Goal: Task Accomplishment & Management: Complete application form

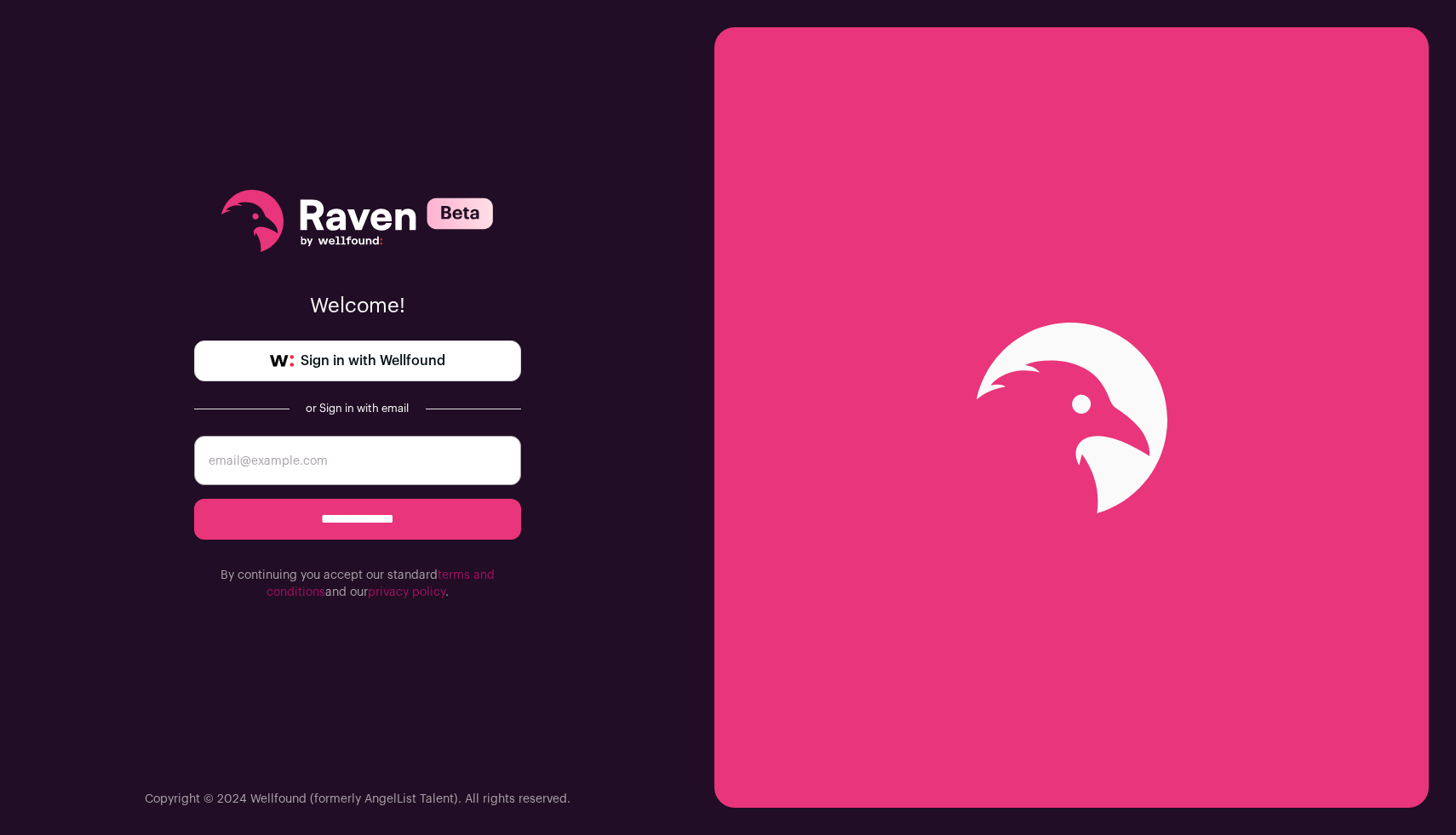
click at [369, 472] on input "email" at bounding box center [357, 460] width 327 height 50
click at [410, 477] on input "email" at bounding box center [357, 460] width 327 height 50
type input "brentonamorris@gmail.com"
click at [419, 528] on input "**********" at bounding box center [357, 518] width 327 height 41
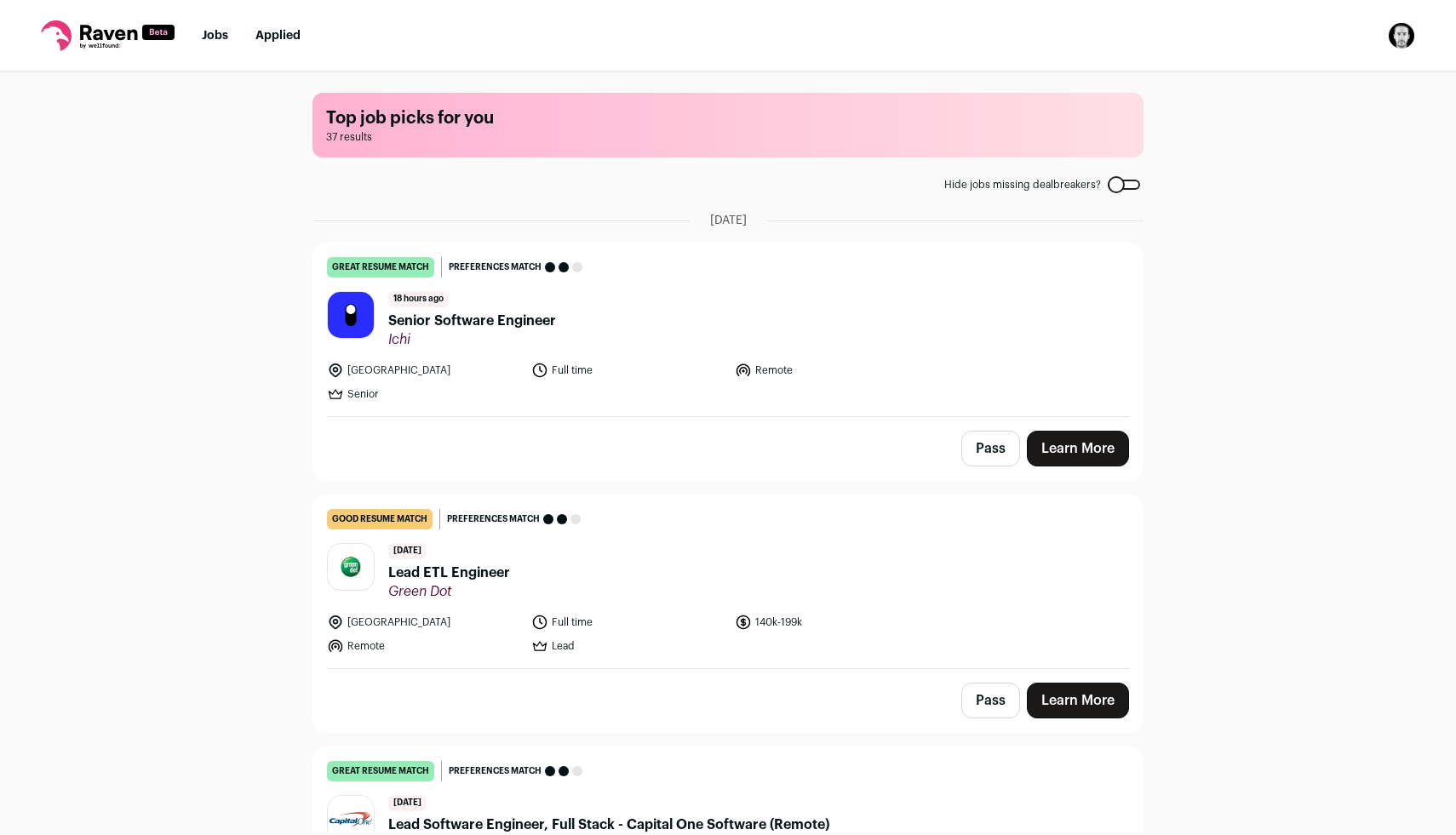
click at [484, 327] on span "Senior Software Engineer" at bounding box center [473, 321] width 168 height 21
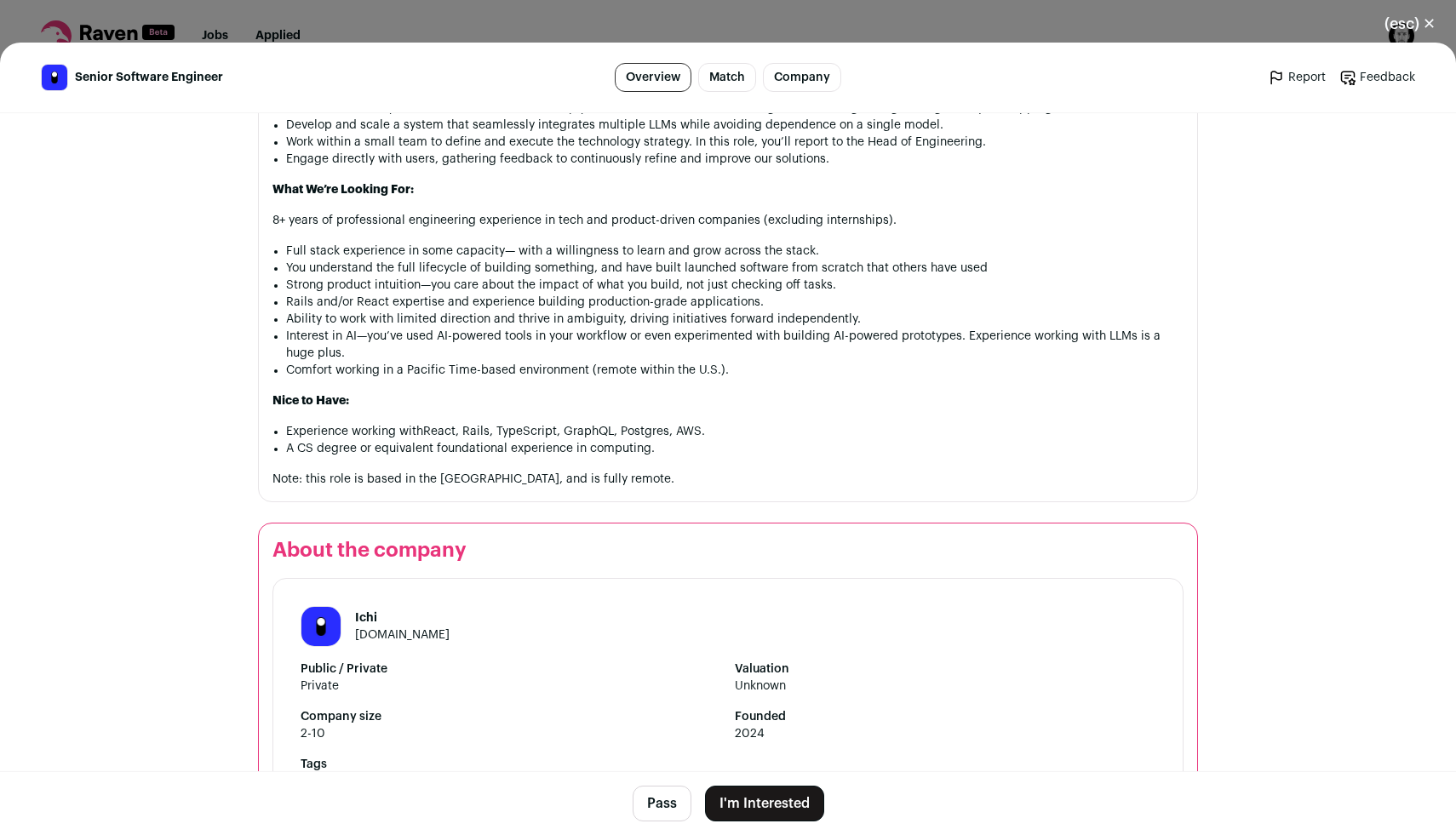
scroll to position [1198, 0]
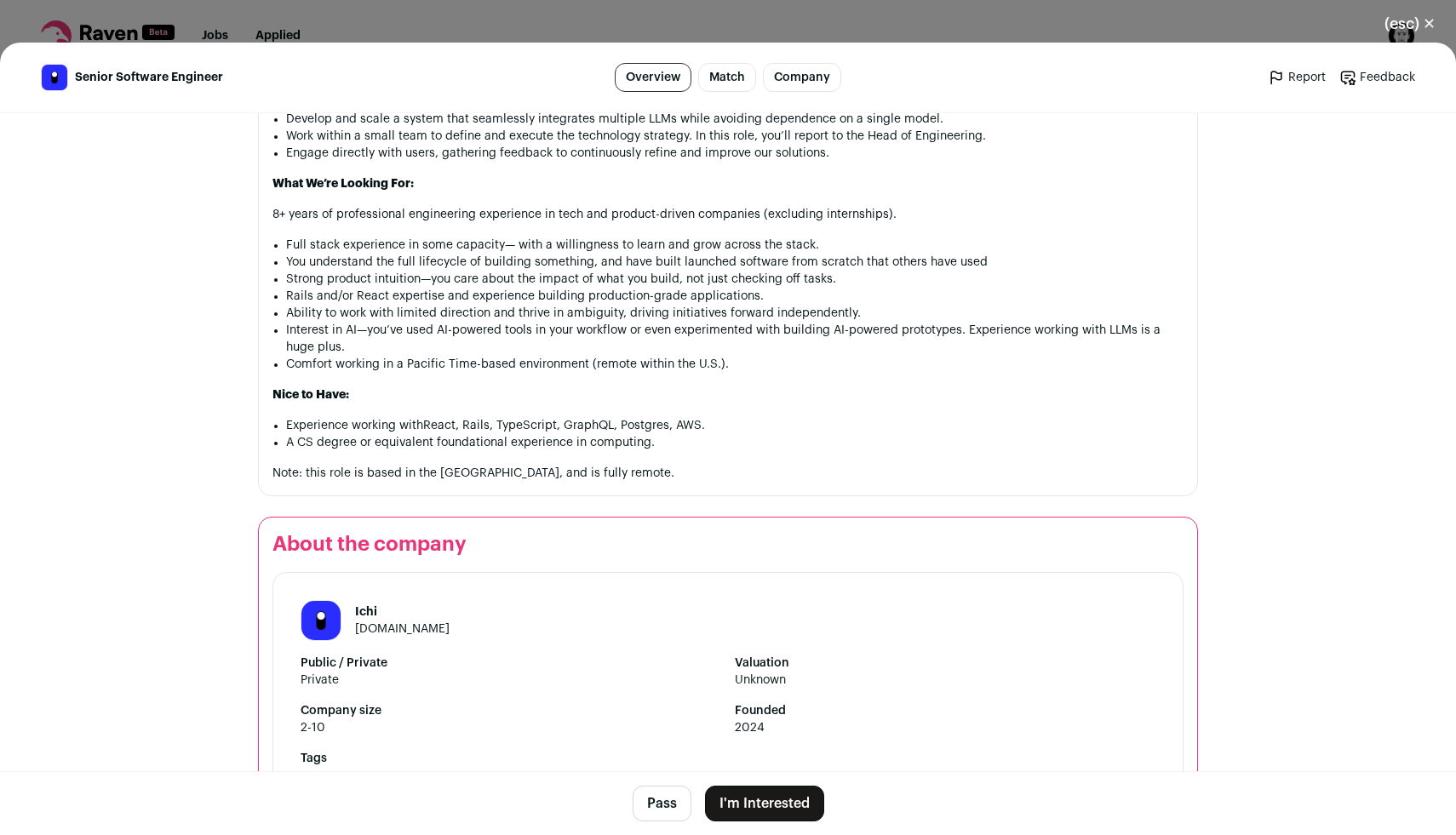
click at [800, 804] on button "I'm Interested" at bounding box center [765, 803] width 119 height 36
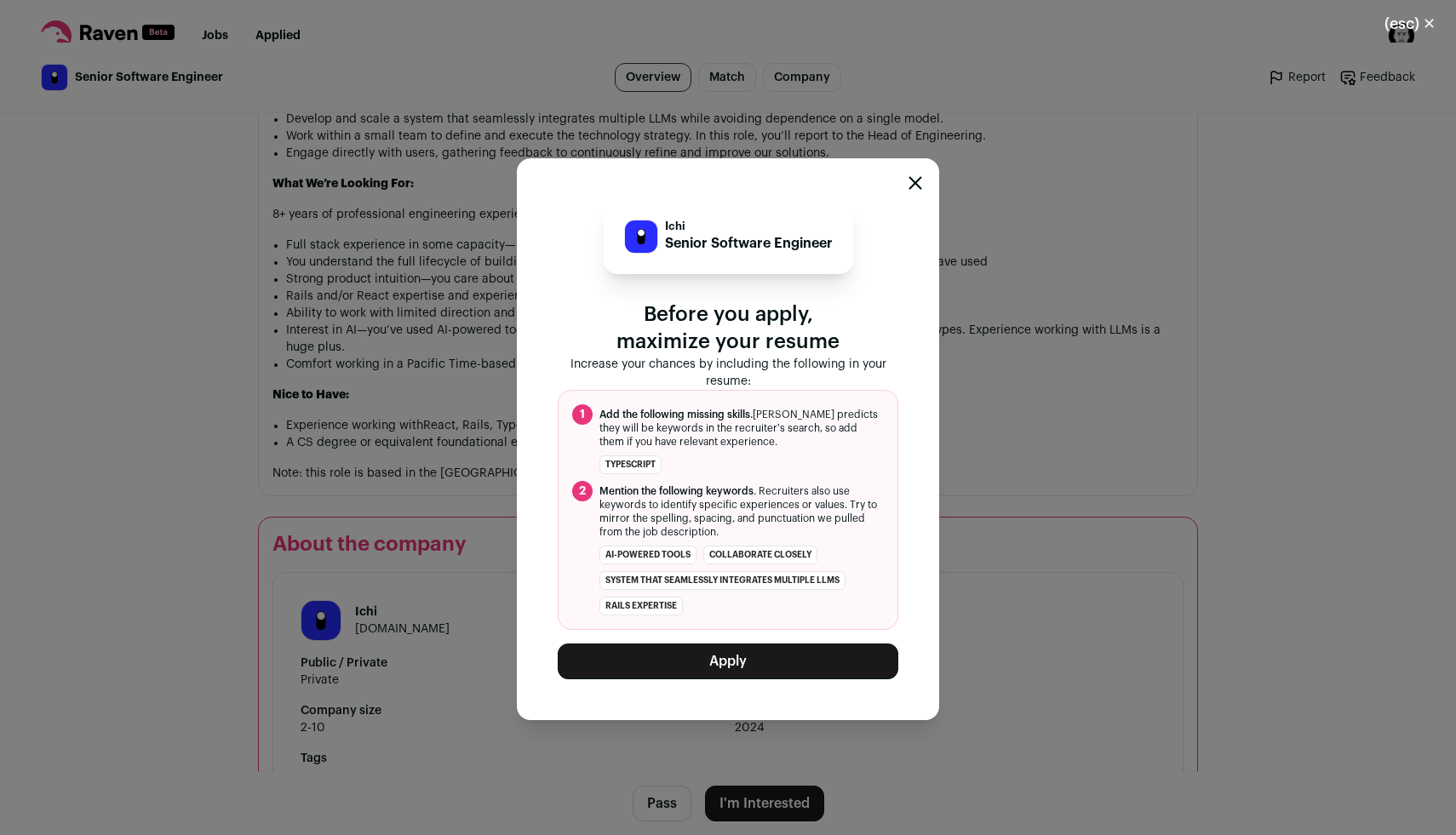
click at [807, 661] on button "Apply" at bounding box center [728, 662] width 341 height 36
